Goal: Navigation & Orientation: Go to known website

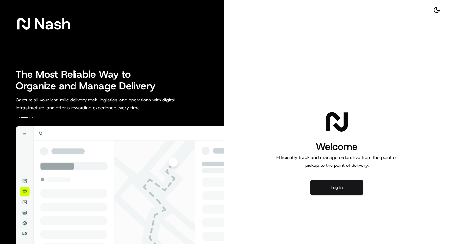
click at [338, 189] on button "Log in" at bounding box center [337, 188] width 53 height 16
